Goal: Information Seeking & Learning: Learn about a topic

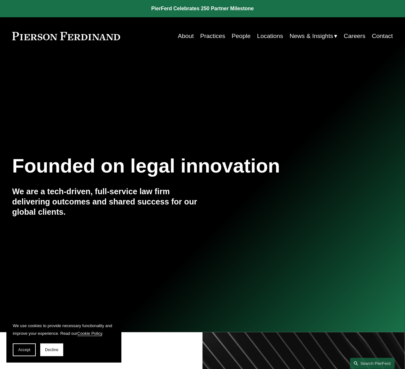
click at [214, 38] on link "Practices" at bounding box center [212, 36] width 25 height 12
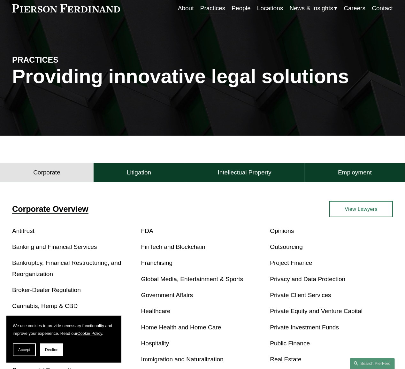
scroll to position [96, 0]
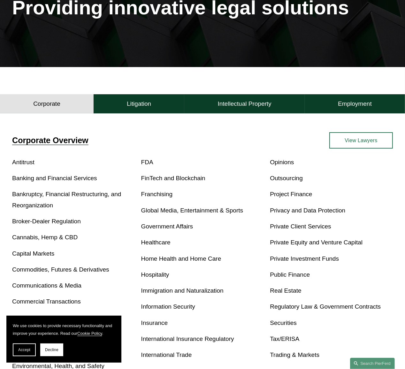
click at [29, 197] on link "Bankruptcy, Financial Restructuring, and Reorganization" at bounding box center [66, 200] width 109 height 18
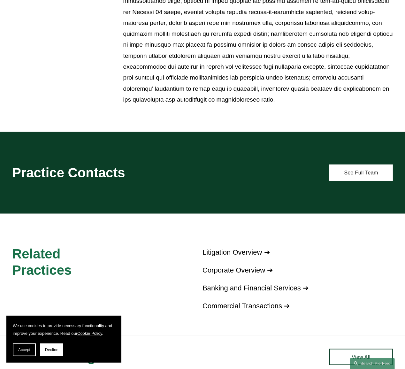
scroll to position [532, 0]
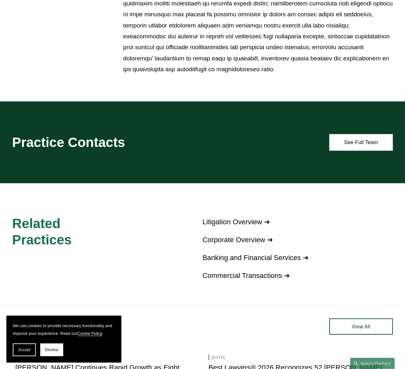
click at [25, 352] on button "Accept" at bounding box center [24, 349] width 23 height 13
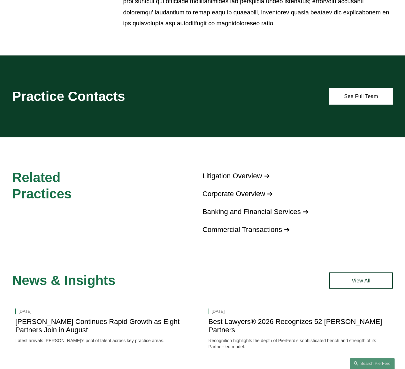
scroll to position [629, 0]
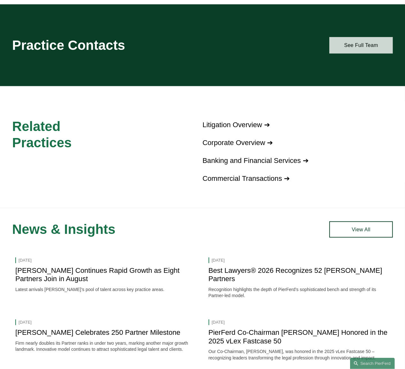
click at [351, 53] on link "See Full Team" at bounding box center [361, 45] width 64 height 16
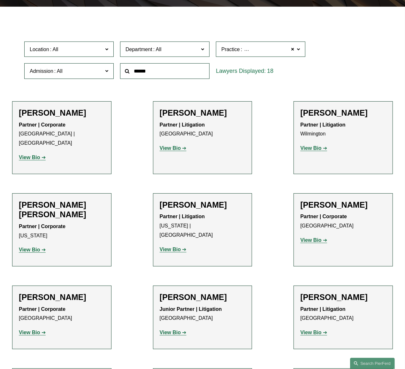
scroll to position [145, 0]
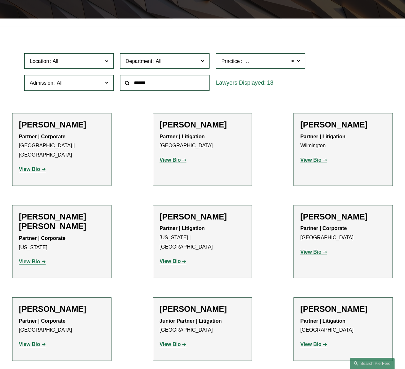
click at [174, 258] on strong "View Bio" at bounding box center [170, 260] width 21 height 5
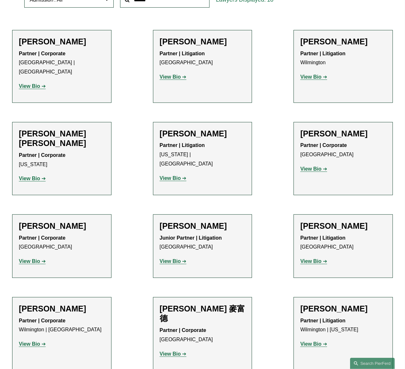
scroll to position [242, 0]
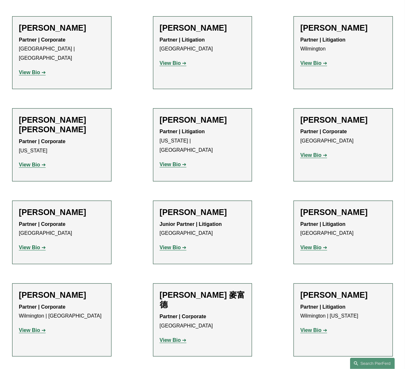
click at [39, 327] on link "View Bio" at bounding box center [32, 329] width 27 height 5
click at [312, 245] on strong "View Bio" at bounding box center [310, 247] width 21 height 5
click at [276, 202] on ul "Filter Location All Atlanta Austin Boston Charlotte Chicago Cincinnati Clevelan…" at bounding box center [202, 247] width 405 height 626
click at [35, 327] on strong "View Bio" at bounding box center [29, 329] width 21 height 5
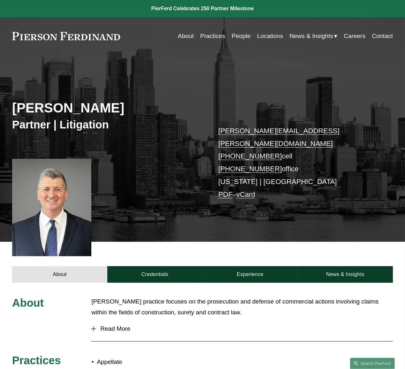
click at [123, 320] on button "Read More" at bounding box center [241, 328] width 301 height 17
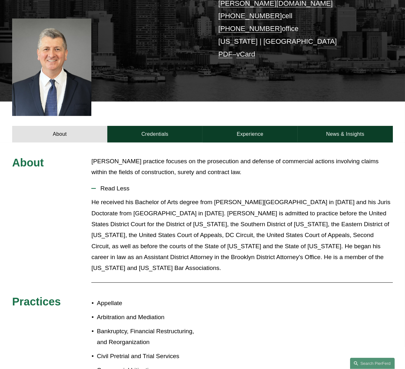
scroll to position [145, 0]
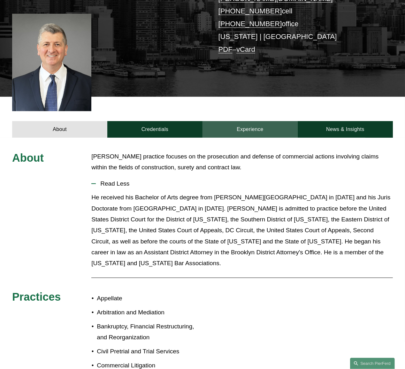
click at [256, 124] on link "Experience" at bounding box center [249, 129] width 95 height 16
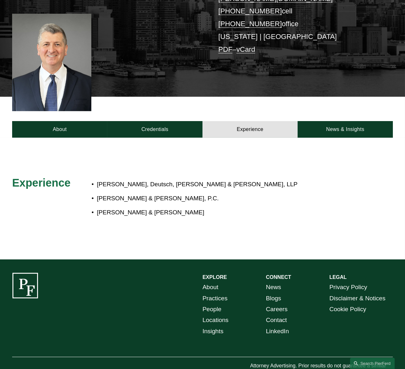
drag, startPoint x: 80, startPoint y: 144, endPoint x: 93, endPoint y: 152, distance: 14.7
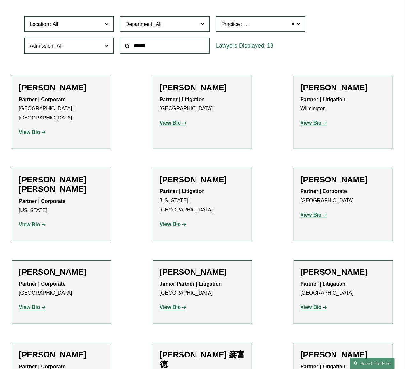
scroll to position [193, 0]
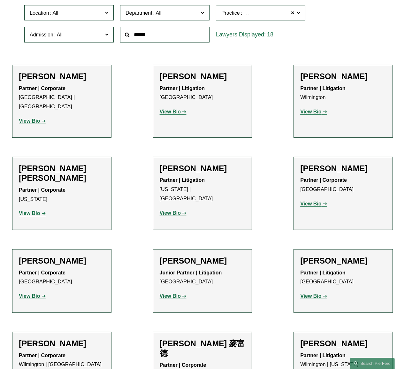
click at [168, 210] on strong "View Bio" at bounding box center [170, 212] width 21 height 5
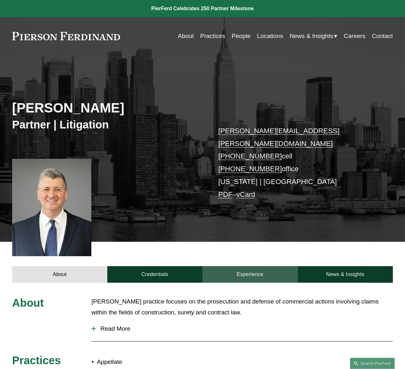
click at [234, 266] on link "Experience" at bounding box center [249, 274] width 95 height 16
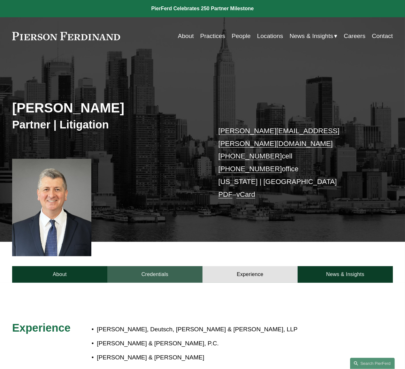
click at [148, 266] on link "Credentials" at bounding box center [154, 274] width 95 height 16
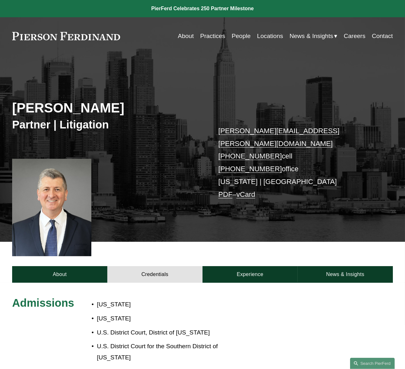
click at [19, 237] on div at bounding box center [51, 208] width 79 height 98
click at [75, 266] on link "About" at bounding box center [59, 274] width 95 height 16
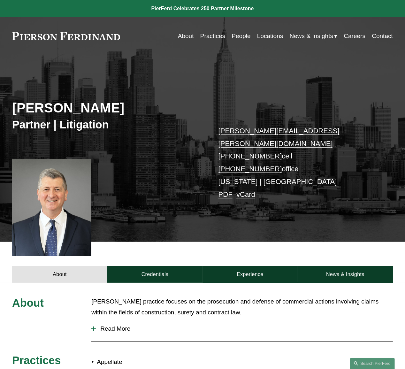
click at [318, 216] on div "Michael C. Delaney Partner | Litigation michael.delaney@pierferd.com +1.973.652…" at bounding box center [202, 154] width 405 height 174
click at [352, 228] on div "Michael C. Delaney Partner | Litigation michael.delaney@pierferd.com +1.973.652…" at bounding box center [202, 154] width 405 height 174
click at [290, 211] on div "Michael C. Delaney Partner | Litigation michael.delaney@pierferd.com +1.973.652…" at bounding box center [202, 154] width 405 height 174
drag, startPoint x: 342, startPoint y: 192, endPoint x: 336, endPoint y: 192, distance: 6.7
click at [338, 192] on div "Michael C. Delaney Partner | Litigation michael.delaney@pierferd.com +1.973.652…" at bounding box center [202, 154] width 405 height 174
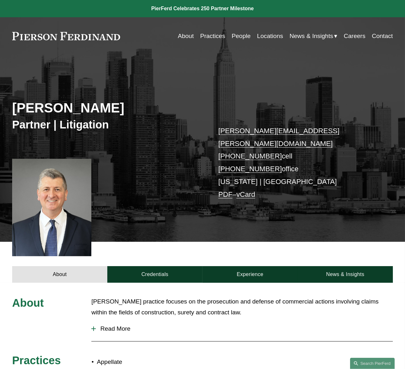
click at [284, 222] on div "Michael C. Delaney Partner | Litigation michael.delaney@pierferd.com +1.973.652…" at bounding box center [202, 154] width 405 height 174
click at [172, 224] on div "Michael C. Delaney Partner | Litigation michael.delaney@pierferd.com +1.973.652…" at bounding box center [202, 154] width 405 height 174
drag, startPoint x: 295, startPoint y: 221, endPoint x: 289, endPoint y: 221, distance: 6.1
click at [290, 222] on div "Michael C. Delaney Partner | Litigation michael.delaney@pierferd.com +1.973.652…" at bounding box center [202, 154] width 405 height 174
click at [323, 215] on div "Michael C. Delaney Partner | Litigation michael.delaney@pierferd.com +1.973.652…" at bounding box center [202, 154] width 405 height 174
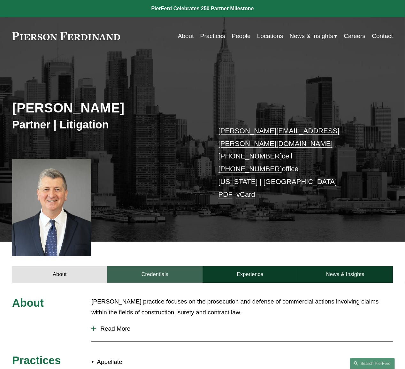
click at [171, 266] on link "Credentials" at bounding box center [154, 274] width 95 height 16
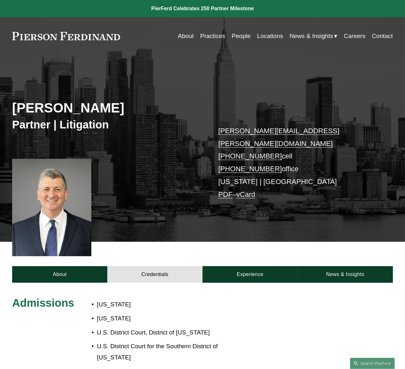
click at [262, 254] on div "About Credentials Experience News & Insights" at bounding box center [202, 262] width 405 height 41
click at [268, 266] on link "Experience" at bounding box center [249, 274] width 95 height 16
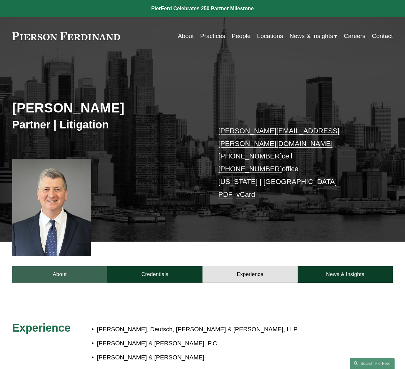
click at [67, 266] on link "About" at bounding box center [59, 274] width 95 height 16
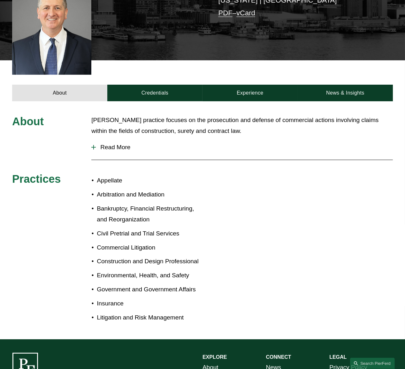
scroll to position [193, 0]
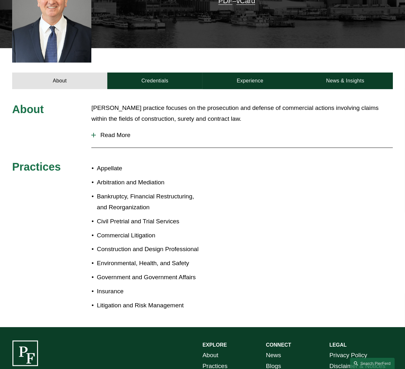
click at [110, 130] on button "Read More" at bounding box center [241, 135] width 301 height 17
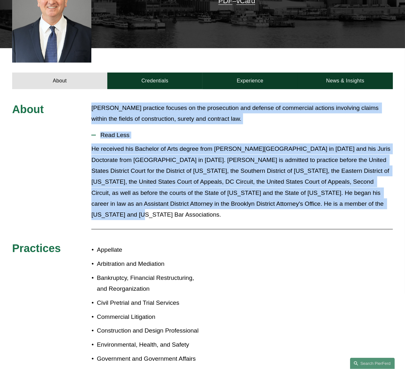
drag, startPoint x: 92, startPoint y: 97, endPoint x: 390, endPoint y: 196, distance: 313.9
click at [391, 197] on div "About Mr. Delaney’s practice focuses on the prosecution and defense of commerci…" at bounding box center [202, 248] width 405 height 293
click at [386, 196] on p "He received his Bachelor of Arts degree from [PERSON_NAME][GEOGRAPHIC_DATA] in …" at bounding box center [241, 181] width 301 height 77
click at [386, 195] on p "He received his Bachelor of Arts degree from [PERSON_NAME][GEOGRAPHIC_DATA] in …" at bounding box center [241, 181] width 301 height 77
click at [375, 194] on p "He received his Bachelor of Arts degree from [PERSON_NAME][GEOGRAPHIC_DATA] in …" at bounding box center [241, 181] width 301 height 77
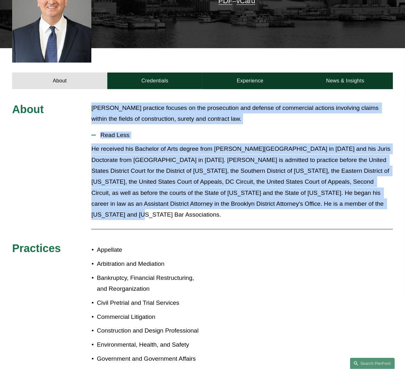
click at [347, 193] on p "He received his Bachelor of Arts degree from [PERSON_NAME][GEOGRAPHIC_DATA] in …" at bounding box center [241, 181] width 301 height 77
drag, startPoint x: 377, startPoint y: 193, endPoint x: 80, endPoint y: 84, distance: 316.5
click at [79, 89] on div "About Mr. Delaney’s practice focuses on the prosecution and defense of commerci…" at bounding box center [202, 249] width 405 height 320
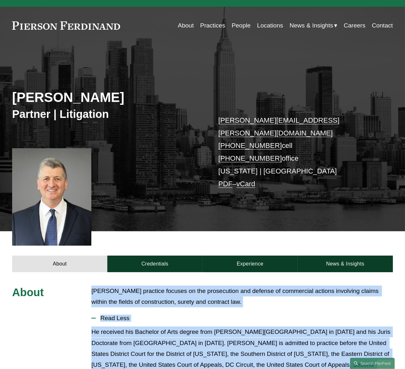
scroll to position [0, 0]
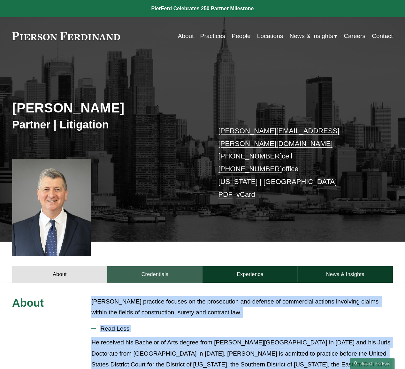
click at [158, 266] on link "Credentials" at bounding box center [154, 274] width 95 height 16
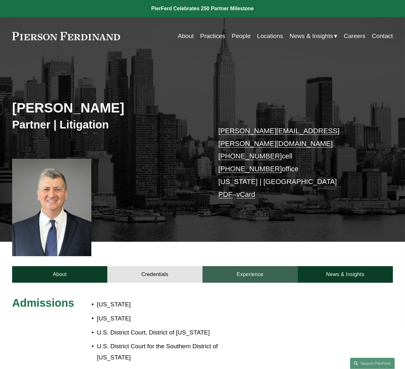
click at [249, 267] on link "Experience" at bounding box center [249, 274] width 95 height 16
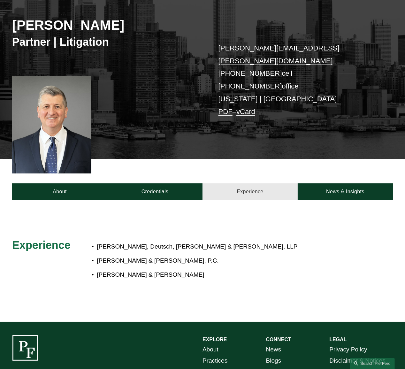
scroll to position [96, 0]
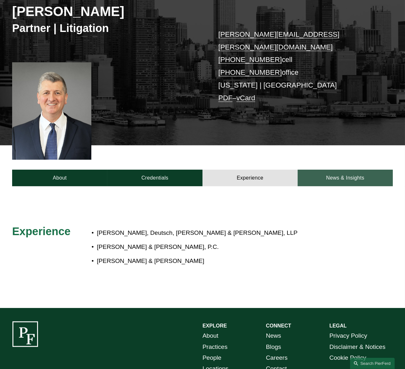
click at [332, 171] on link "News & Insights" at bounding box center [345, 178] width 95 height 16
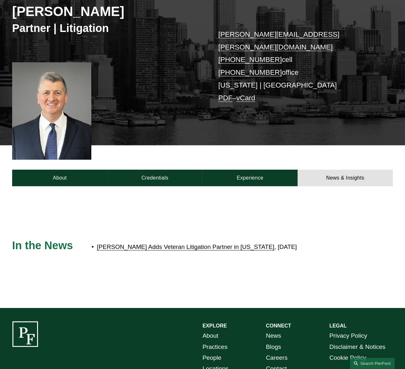
click at [188, 243] on link "[PERSON_NAME] Adds Veteran Litigation Partner in [US_STATE]" at bounding box center [186, 246] width 178 height 7
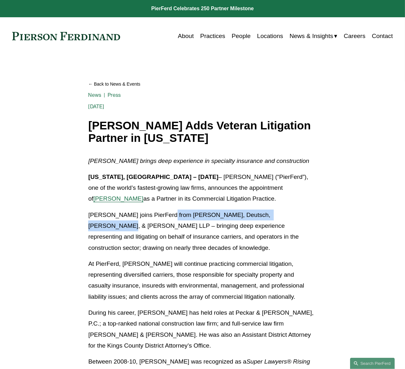
drag, startPoint x: 163, startPoint y: 215, endPoint x: 288, endPoint y: 212, distance: 124.6
click at [288, 212] on p "Michael joins PierFerd from McElroy, Deutsch, Mulvaney, & Carpenter LLP – bring…" at bounding box center [202, 231] width 228 height 44
click at [315, 294] on p "At PierFerd, Michael will continue practicing commercial litigation, representi…" at bounding box center [202, 280] width 228 height 44
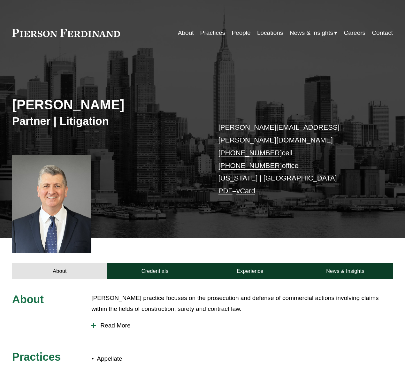
scroll to position [96, 0]
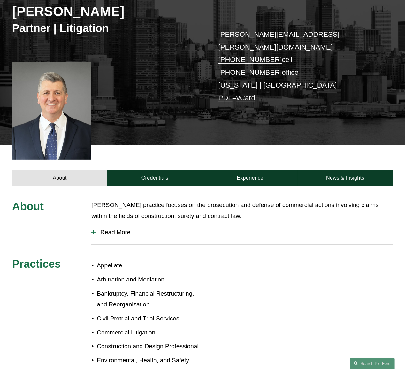
click at [247, 211] on div "[PERSON_NAME] practice focuses on the prosecution and defense of commercial act…" at bounding box center [241, 212] width 301 height 25
